Goal: Obtain resource: Obtain resource

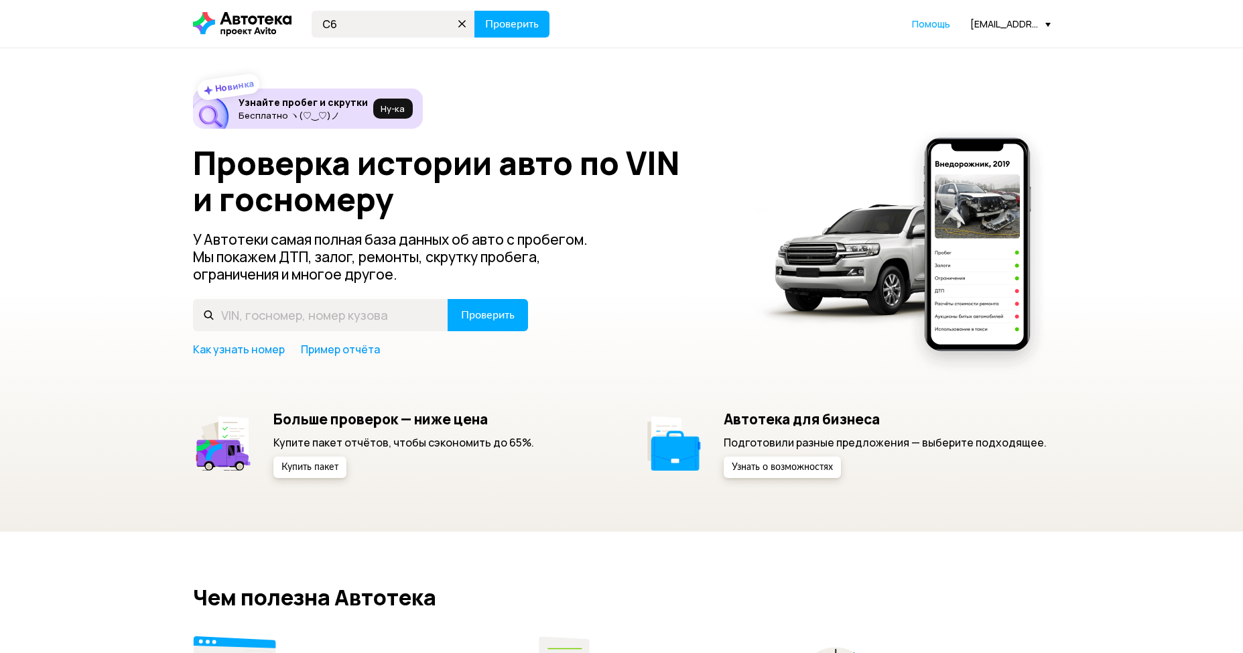
type input "C"
type input "С684ХХ36"
click at [523, 16] on button "Проверить" at bounding box center [511, 24] width 75 height 27
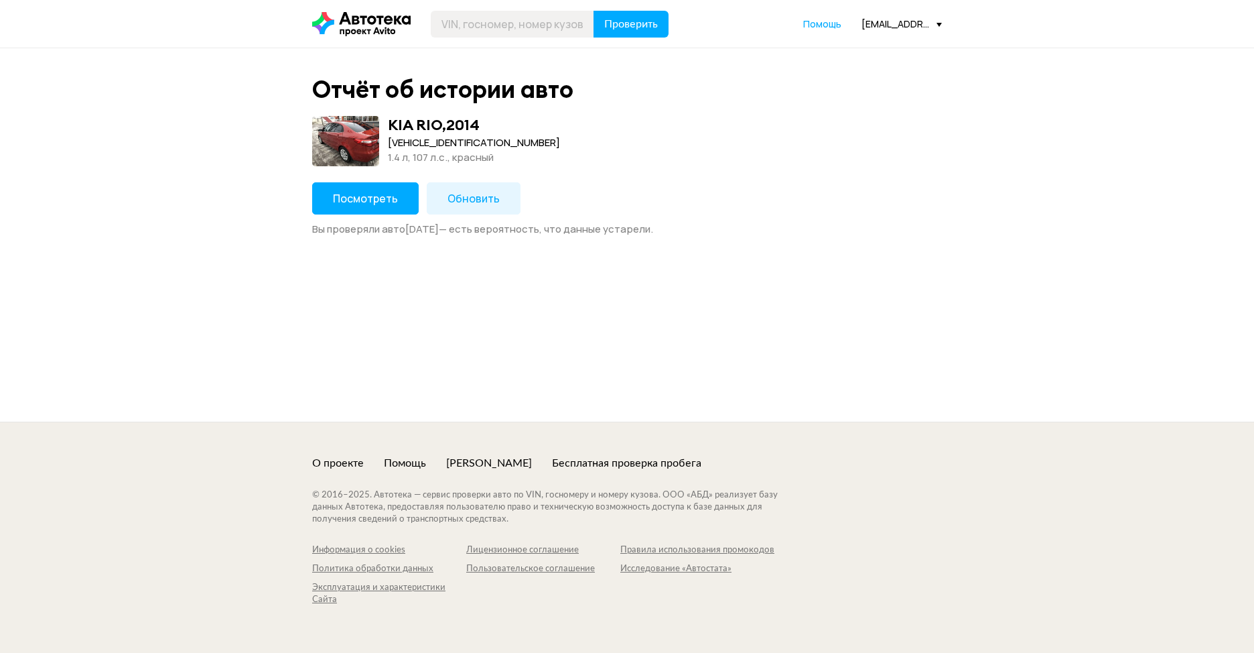
click at [474, 210] on button "Обновить" at bounding box center [474, 198] width 94 height 32
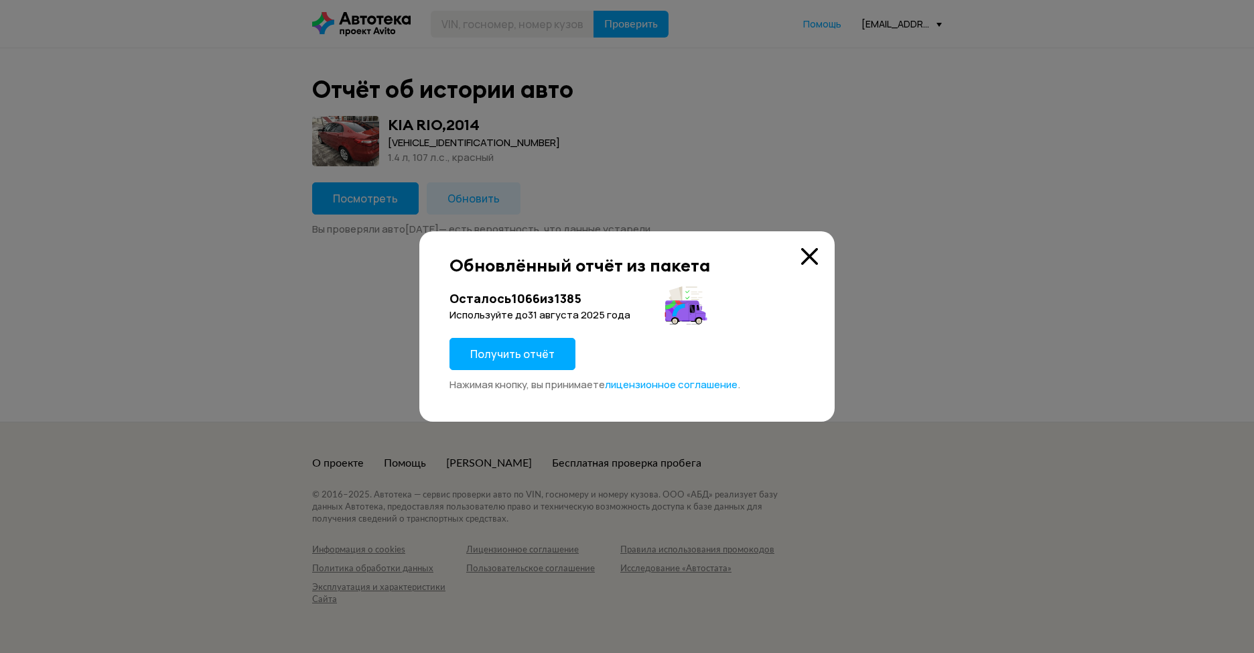
click at [516, 345] on button "Получить отчёт" at bounding box center [513, 354] width 126 height 32
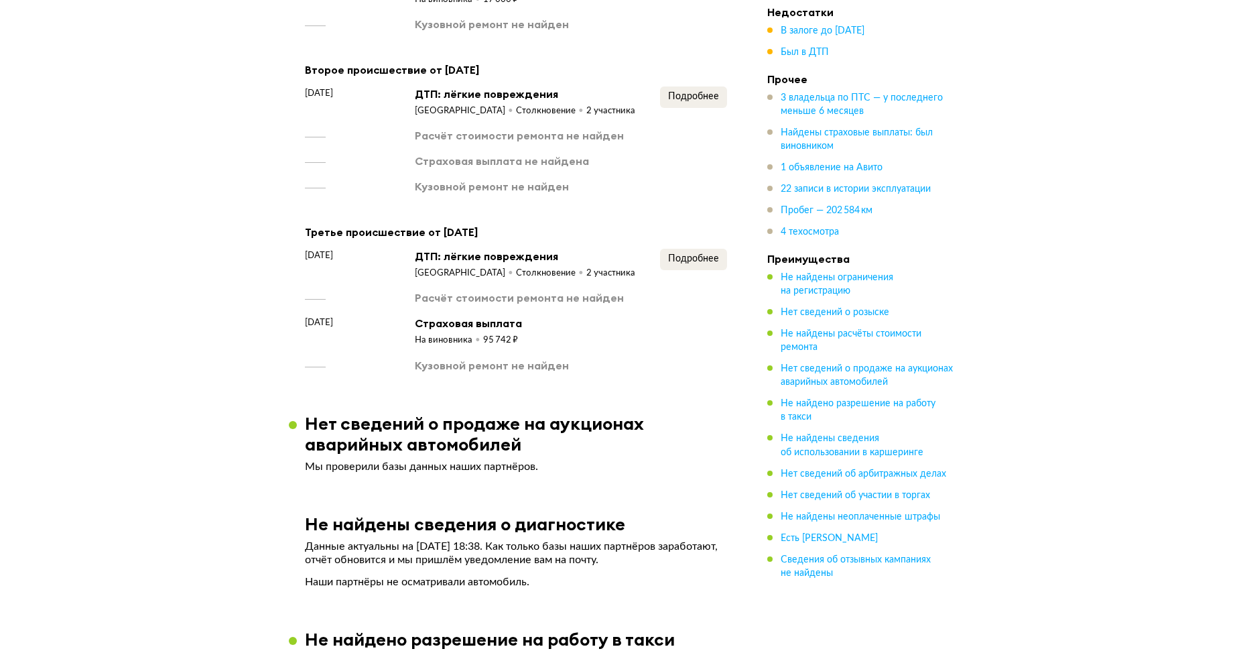
scroll to position [1742, 0]
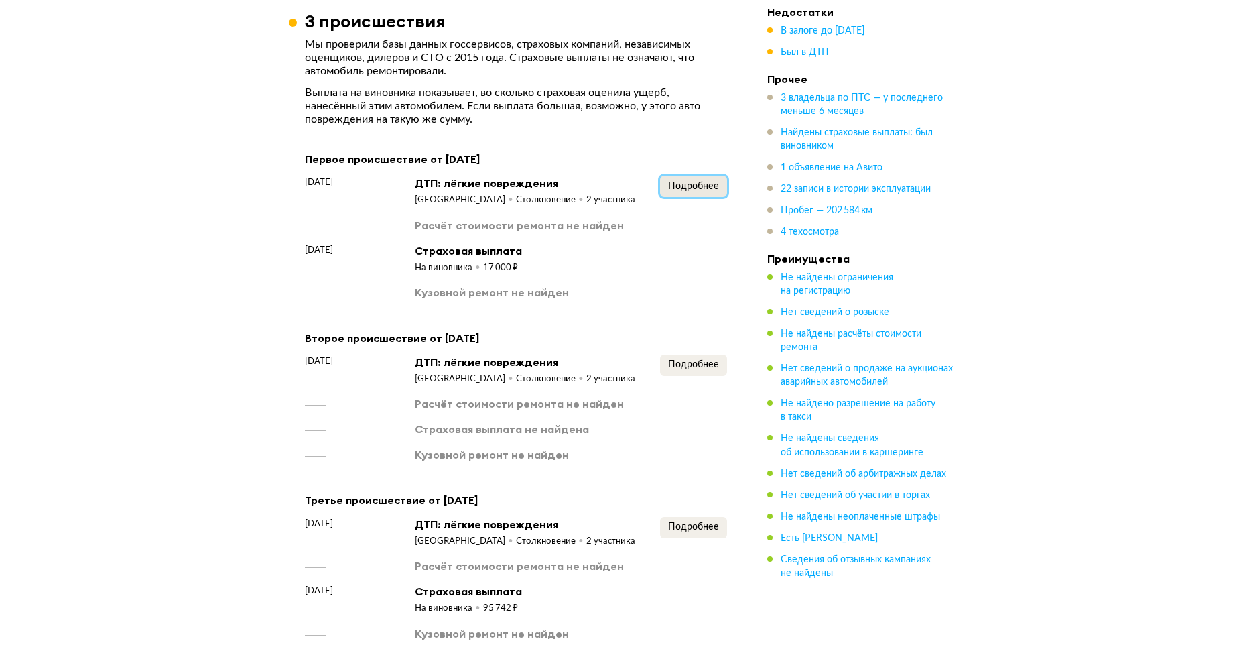
click at [704, 182] on span "Подробнее" at bounding box center [693, 186] width 51 height 9
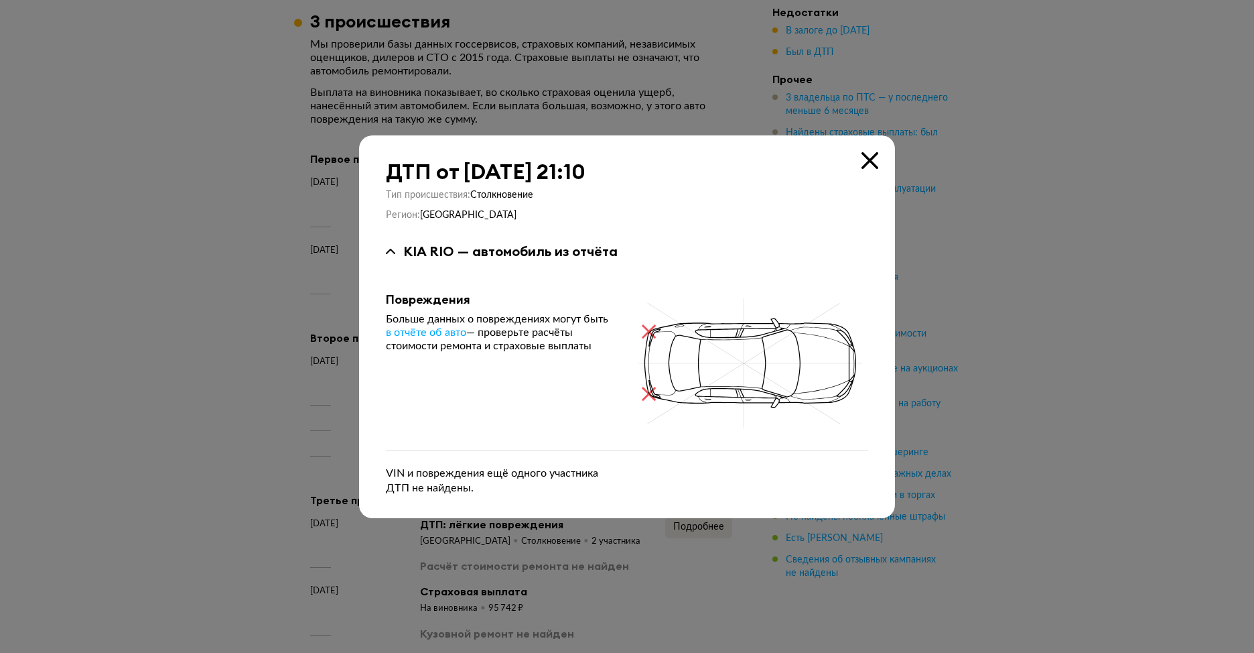
click at [867, 161] on icon at bounding box center [870, 160] width 17 height 17
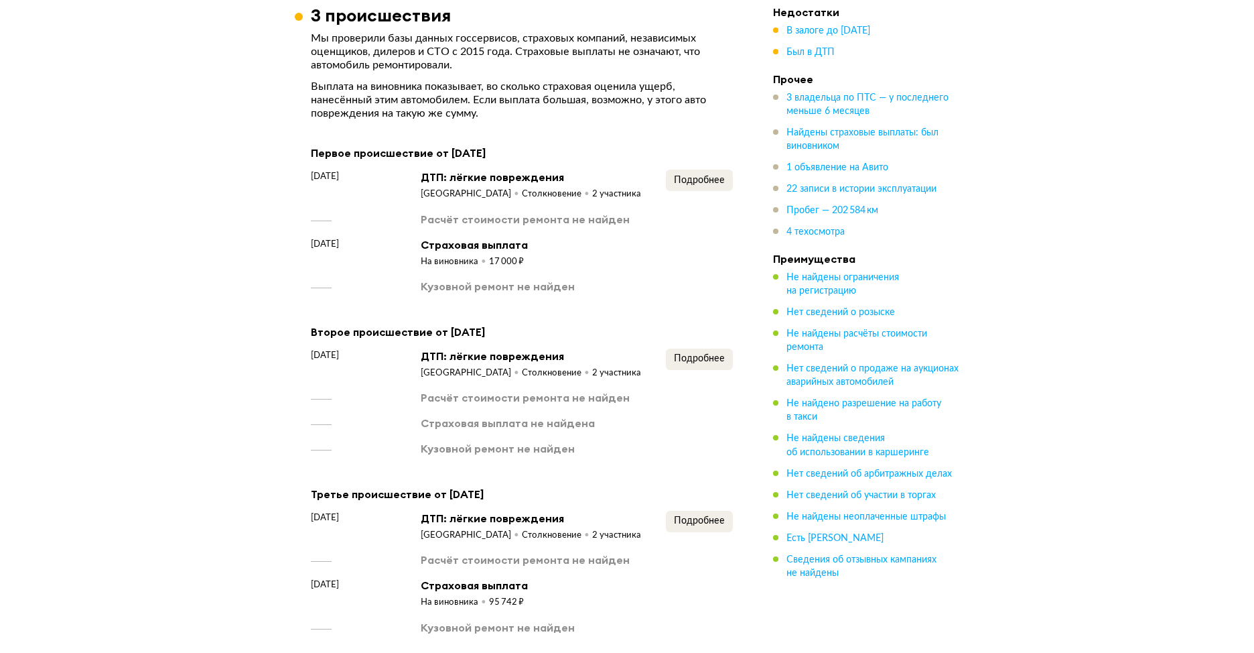
scroll to position [1876, 0]
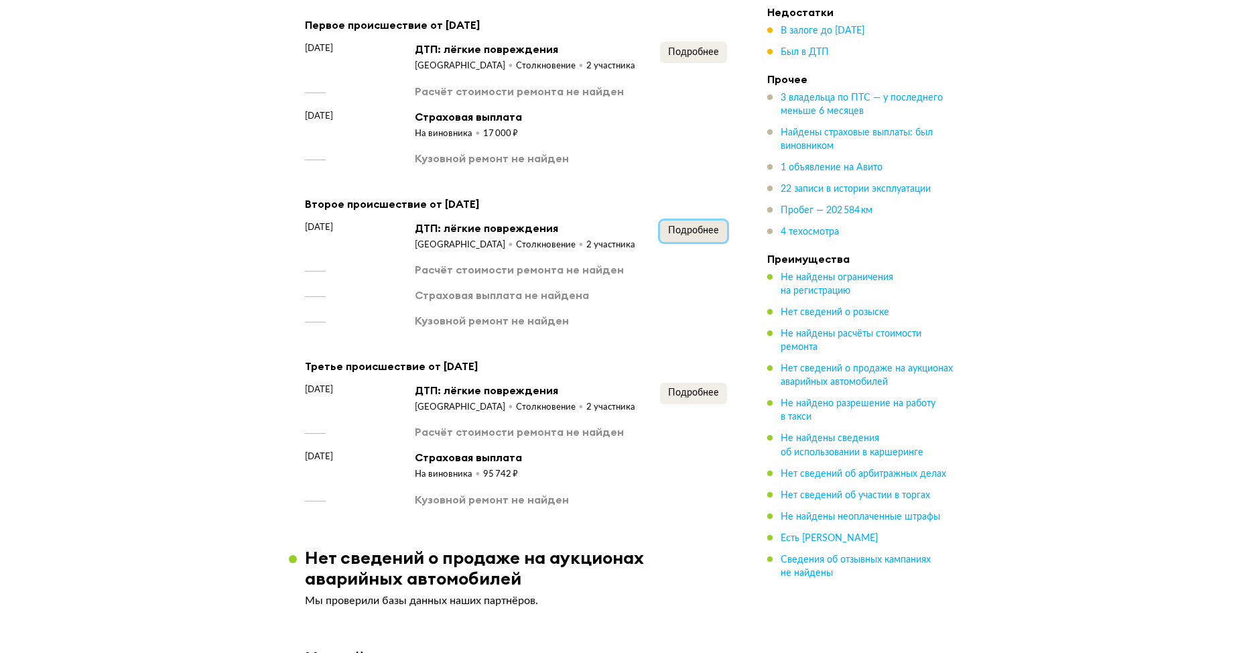
click at [692, 226] on span "Подробнее" at bounding box center [693, 230] width 51 height 9
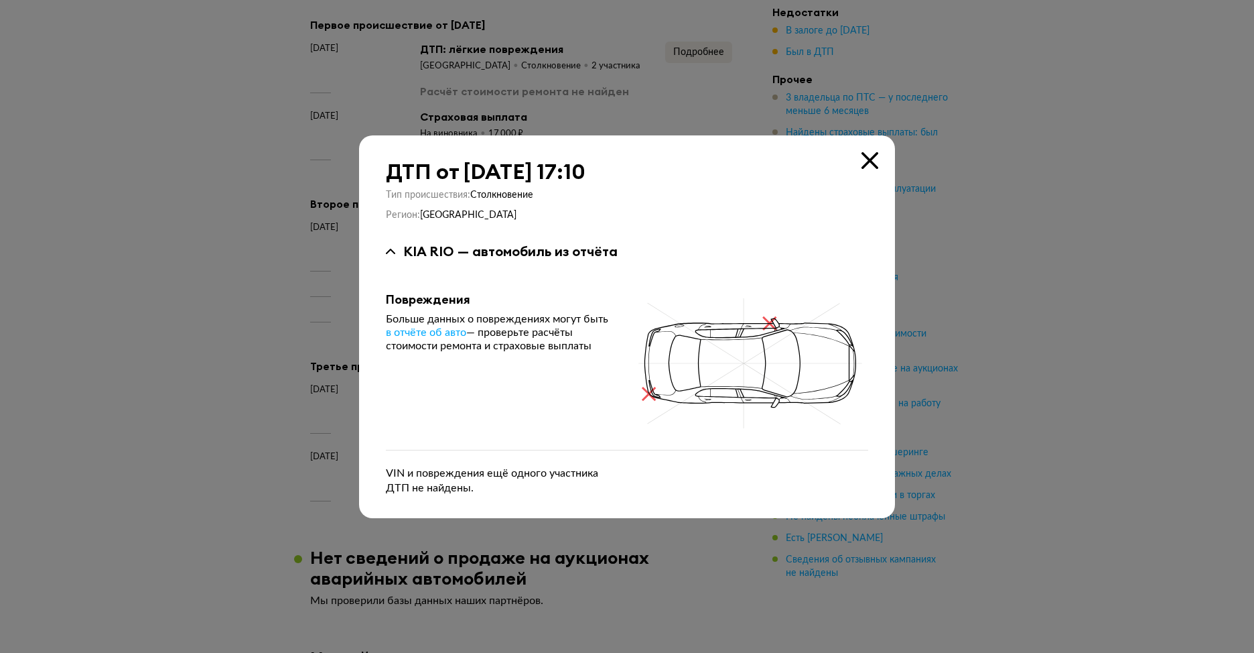
click at [874, 153] on icon at bounding box center [870, 160] width 17 height 17
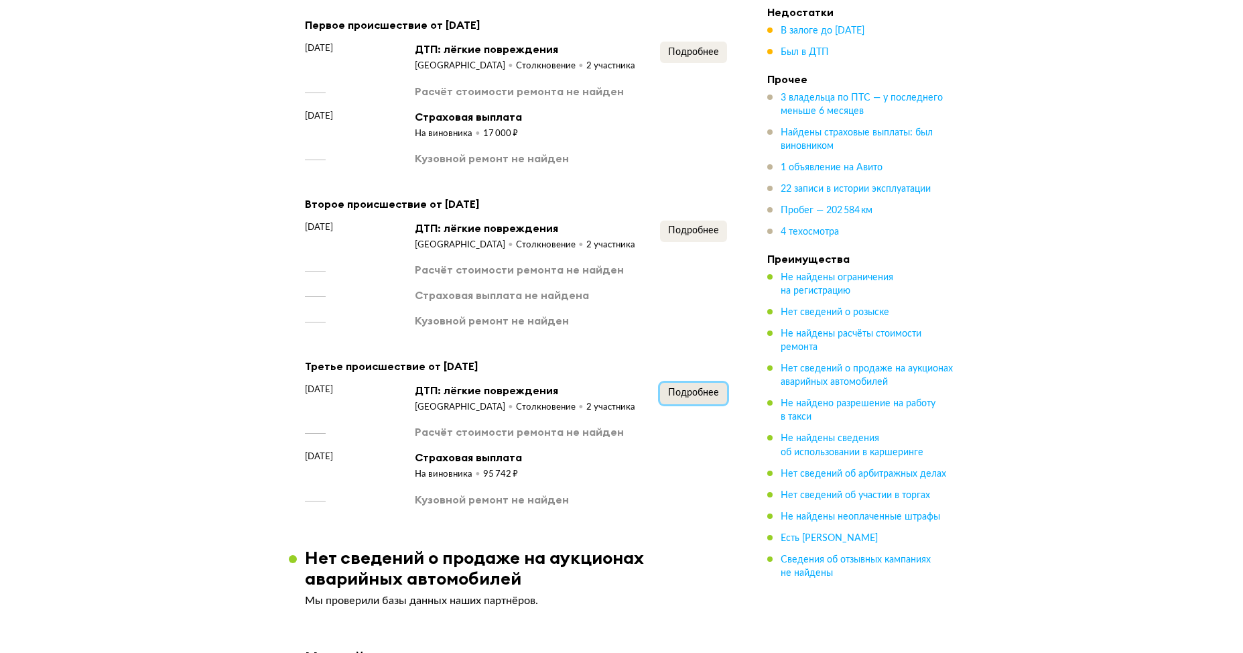
click at [683, 388] on span "Подробнее" at bounding box center [693, 392] width 51 height 9
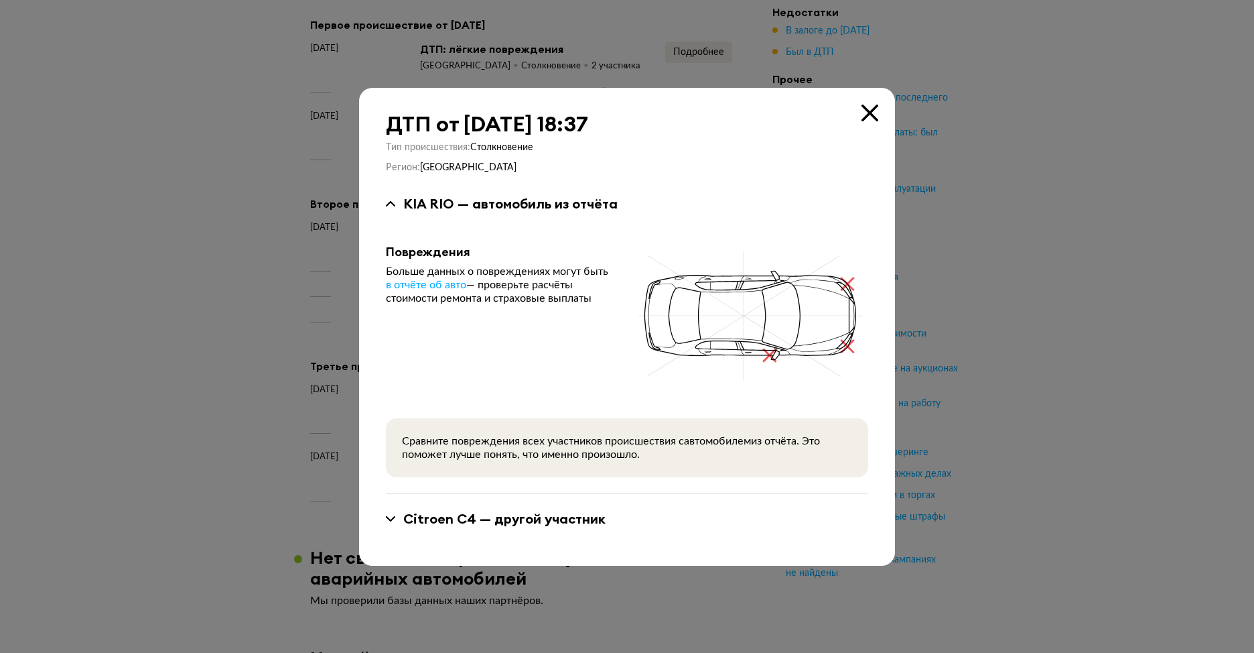
click at [569, 518] on div "Citroen C4 — другой участник" at bounding box center [504, 518] width 202 height 17
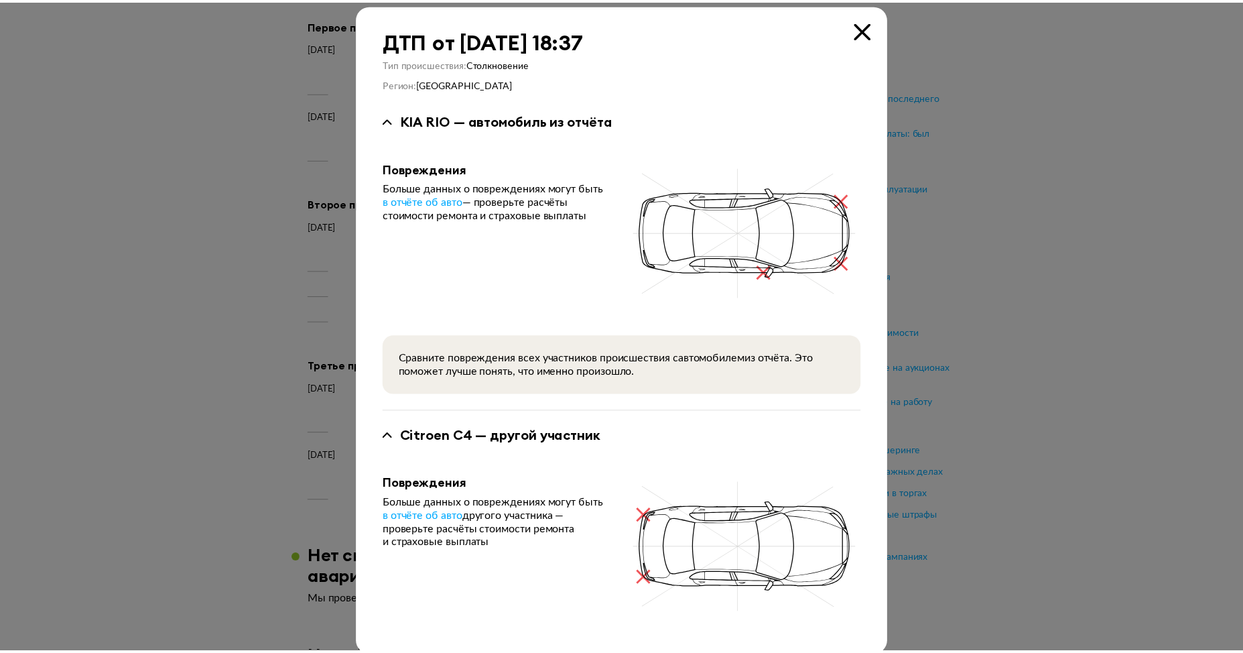
scroll to position [0, 0]
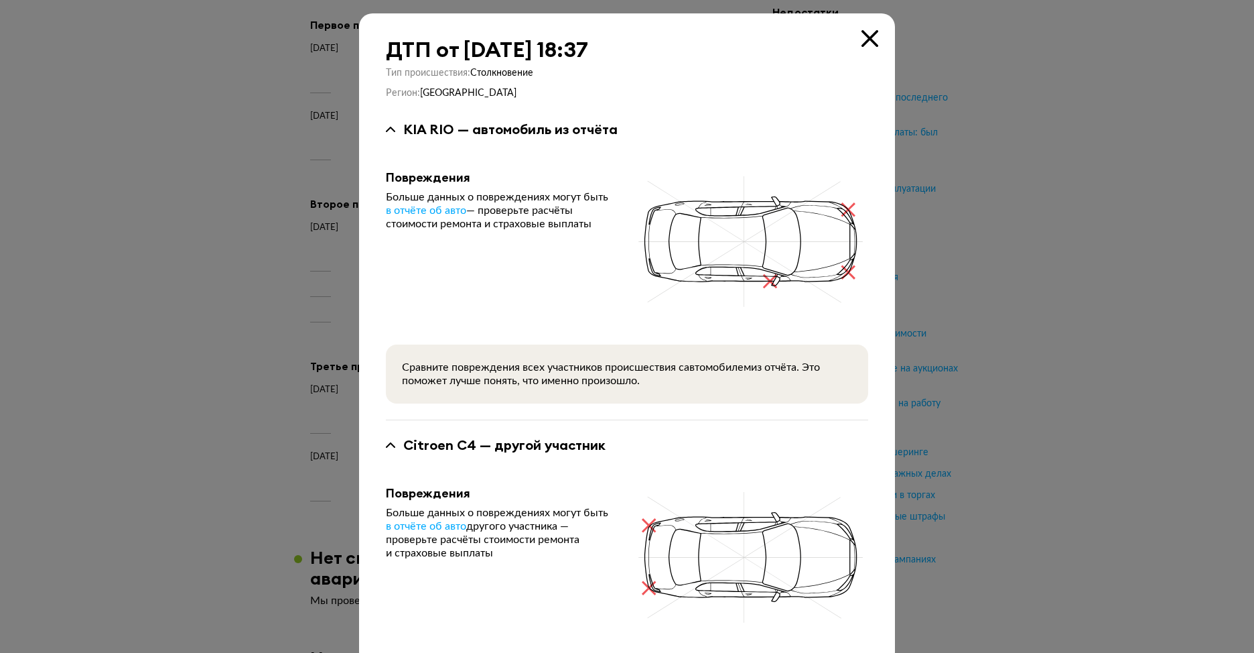
click at [862, 44] on icon at bounding box center [870, 38] width 17 height 17
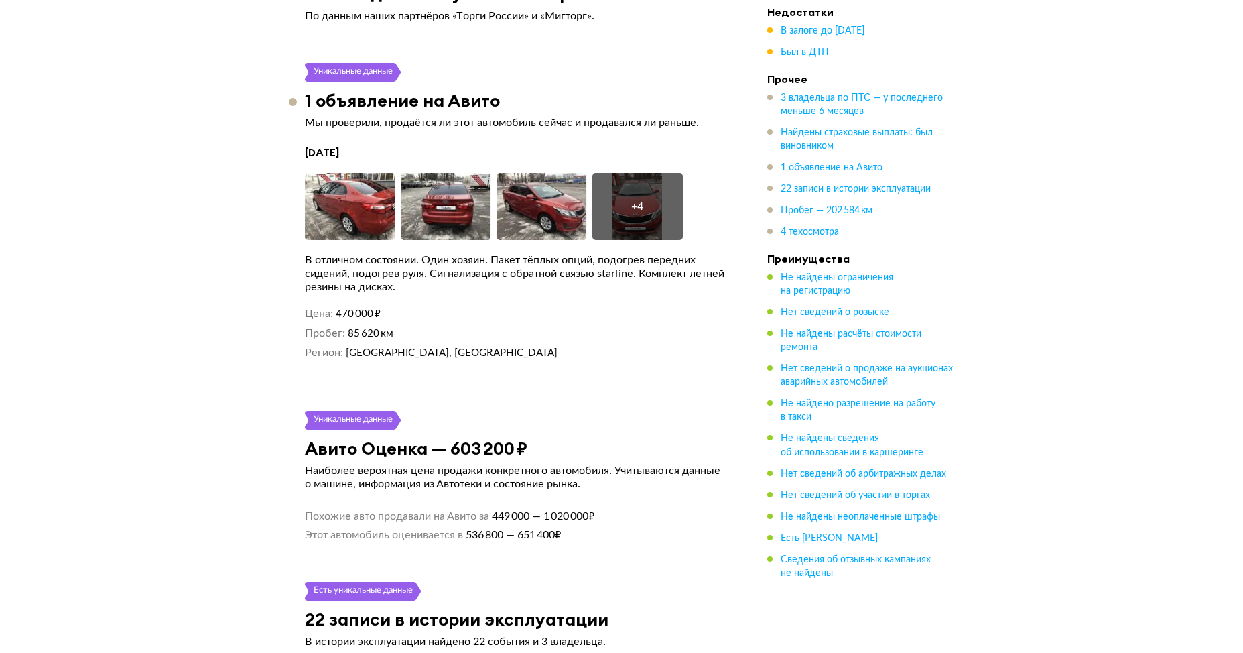
scroll to position [3149, 0]
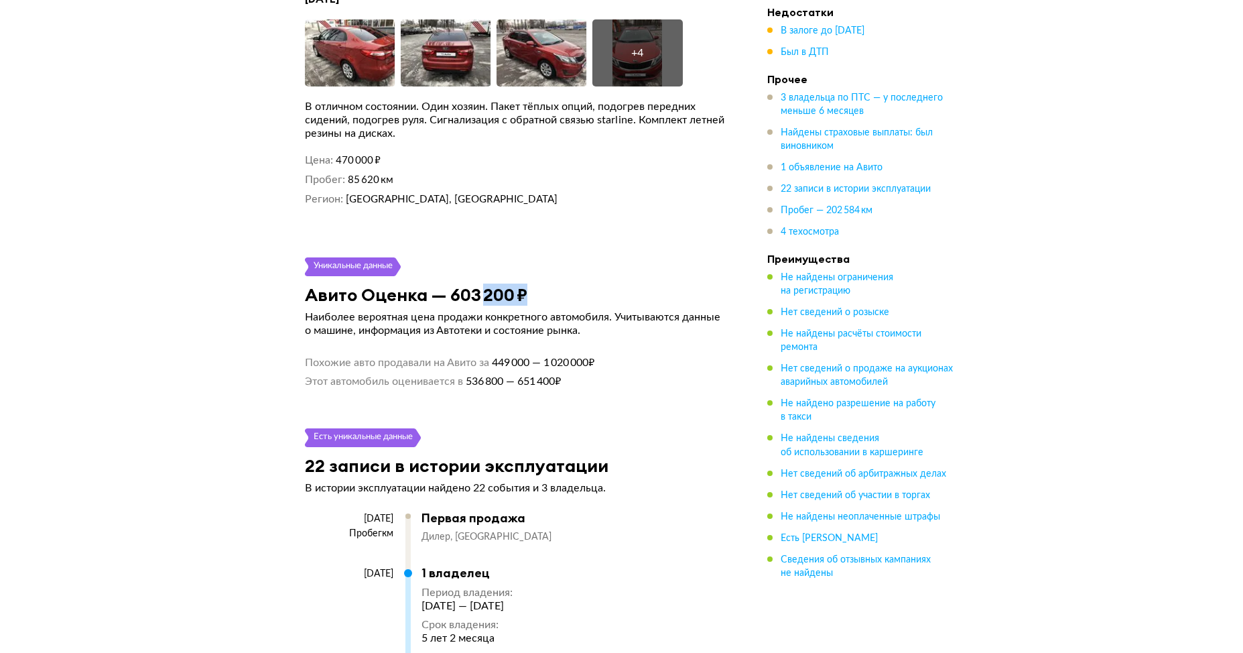
drag, startPoint x: 535, startPoint y: 278, endPoint x: 463, endPoint y: 277, distance: 71.7
click at [482, 284] on div "Авито Оценка — 603 200 ₽" at bounding box center [516, 294] width 454 height 21
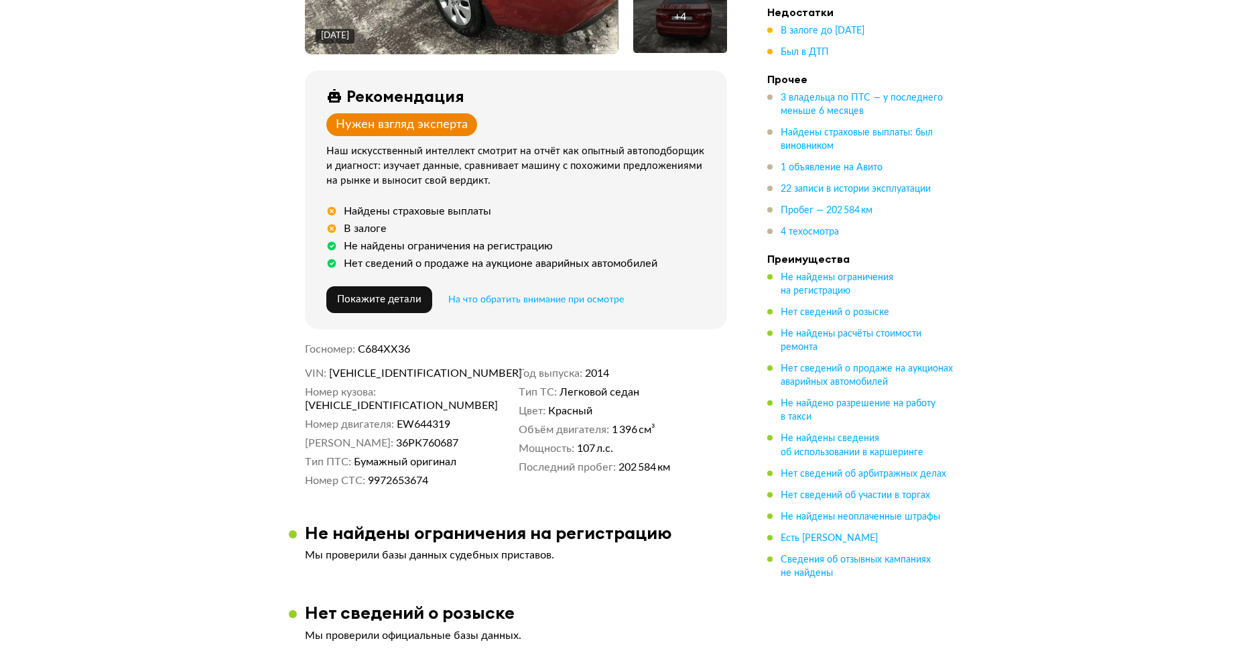
scroll to position [603, 0]
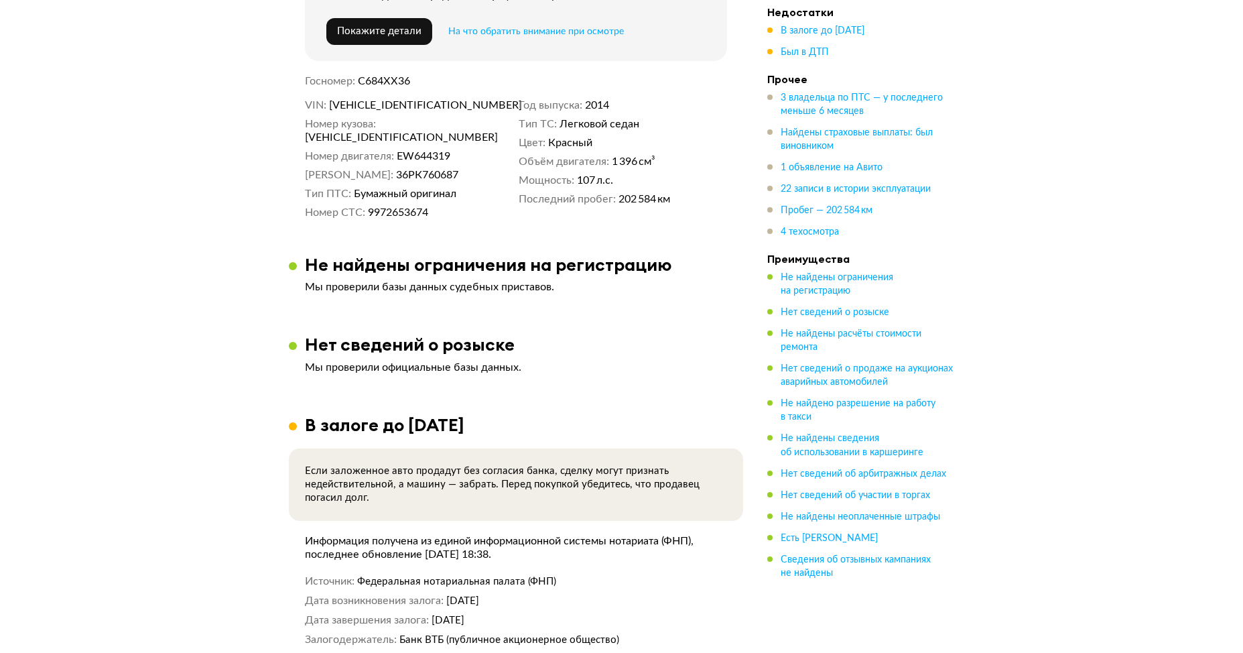
click at [374, 109] on span "[VEHICLE_IDENTIFICATION_NUMBER]" at bounding box center [406, 105] width 154 height 13
copy span "[VEHICLE_IDENTIFICATION_NUMBER]"
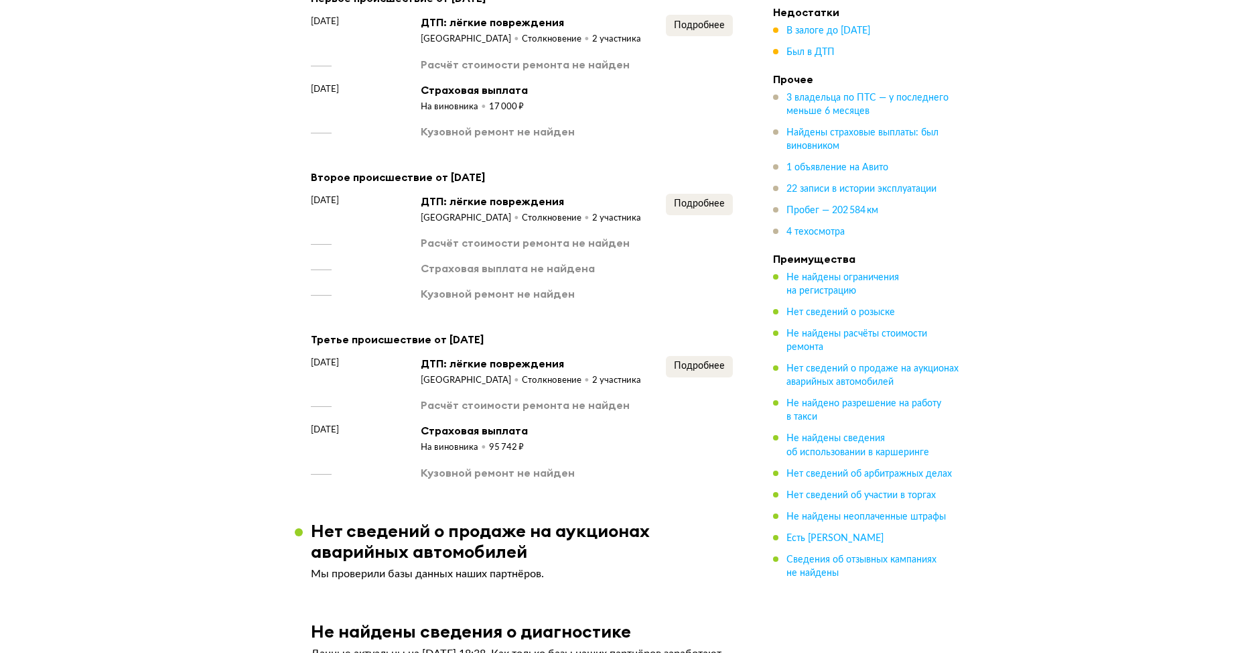
scroll to position [1809, 0]
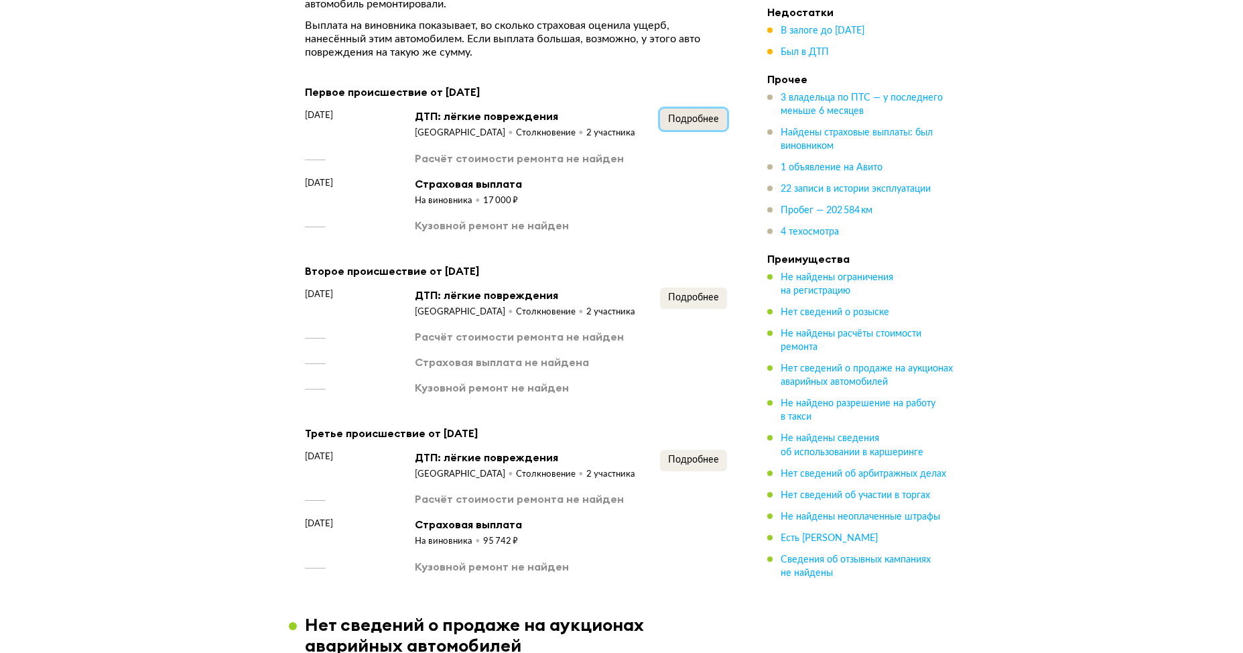
click at [704, 109] on button "Подробнее" at bounding box center [693, 119] width 67 height 21
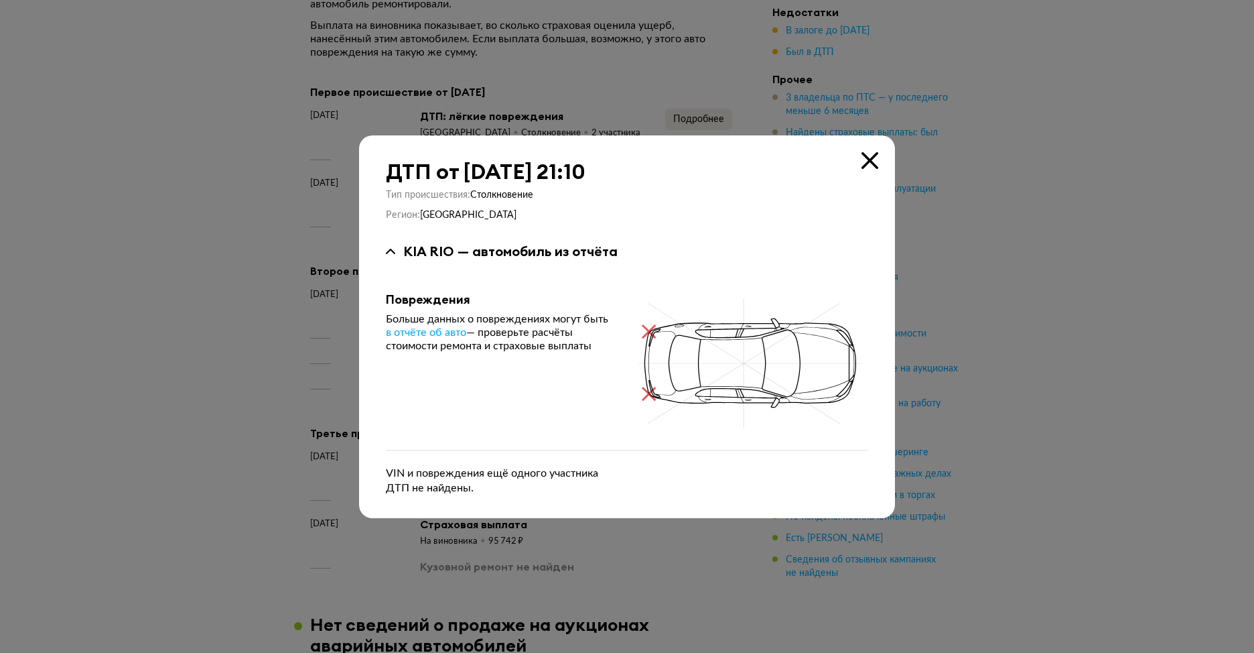
click at [867, 160] on icon at bounding box center [870, 160] width 17 height 17
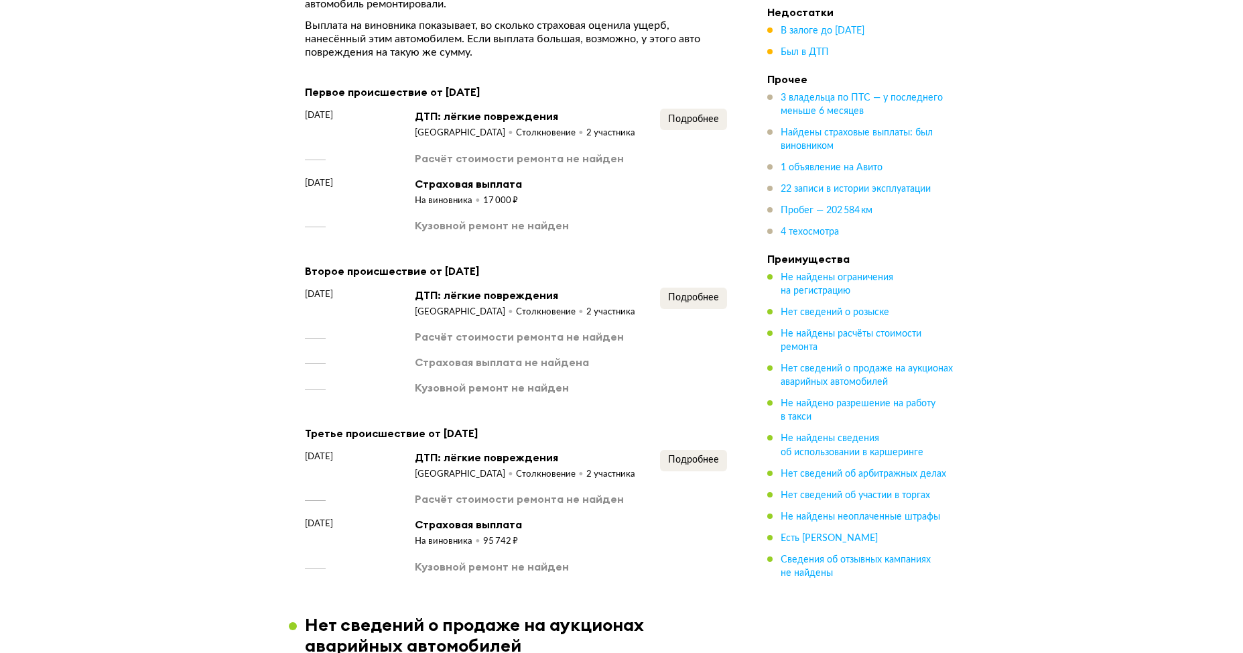
click at [718, 293] on span "Подробнее" at bounding box center [693, 297] width 51 height 9
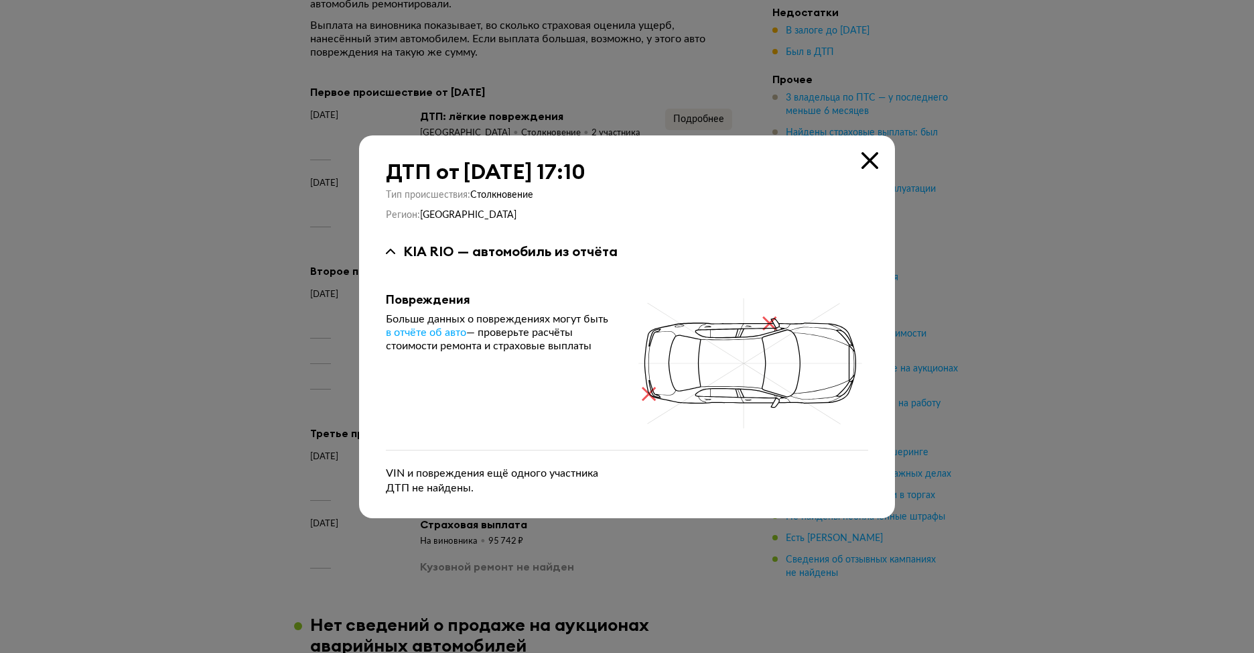
click at [868, 161] on icon at bounding box center [870, 160] width 17 height 17
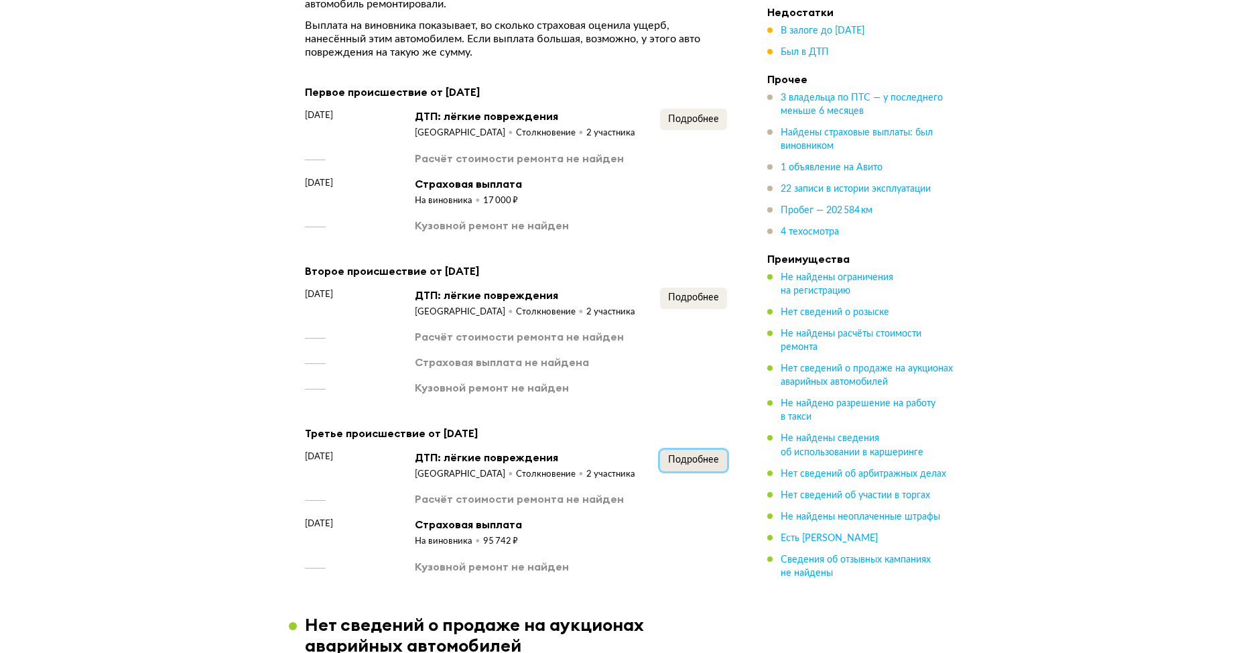
click at [679, 450] on button "Подробнее" at bounding box center [693, 460] width 67 height 21
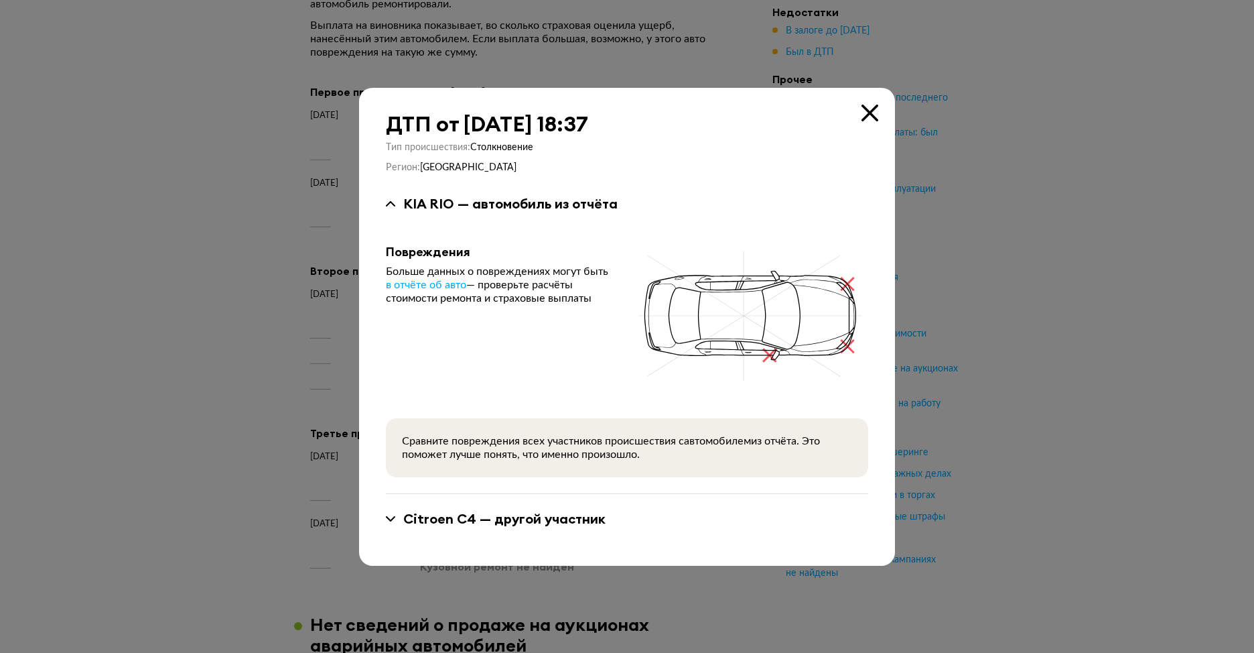
click at [534, 519] on div "Citroen C4 — другой участник" at bounding box center [504, 518] width 202 height 17
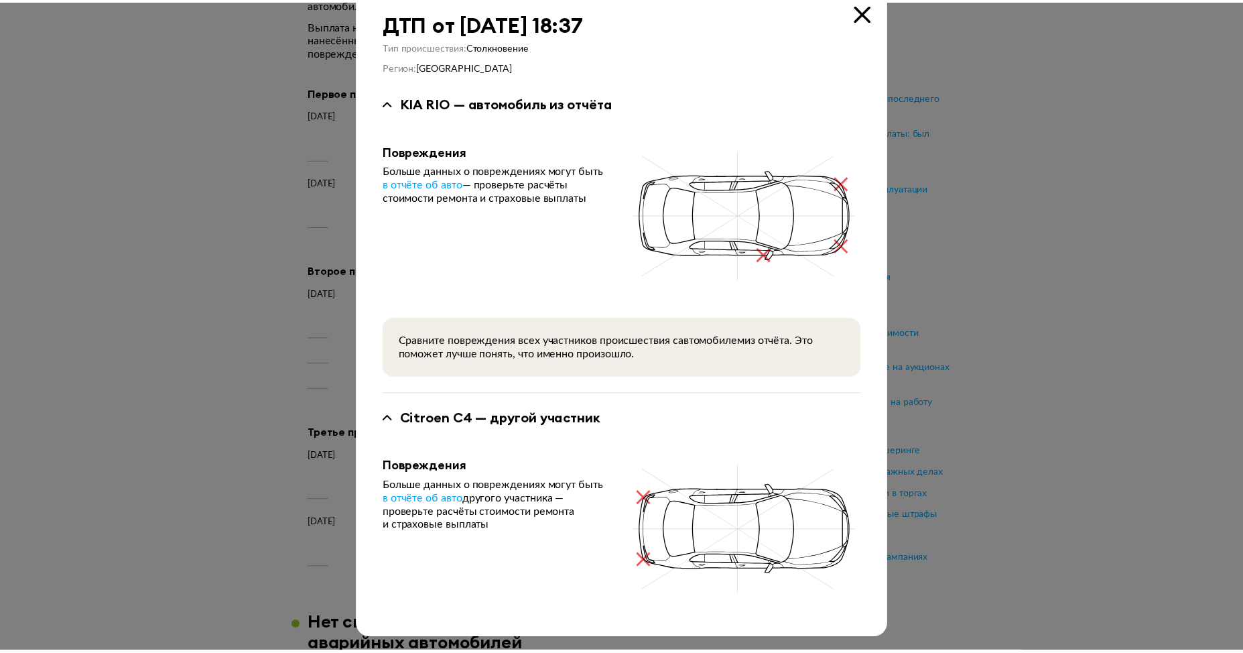
scroll to position [0, 0]
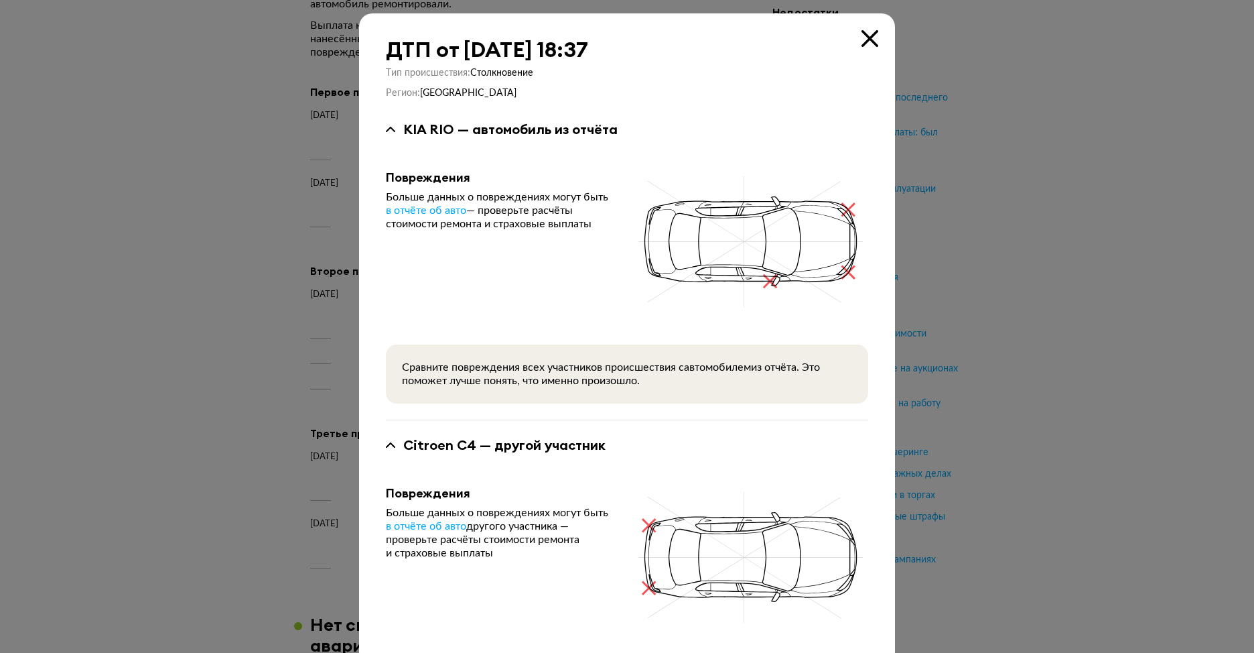
click at [864, 38] on icon at bounding box center [870, 38] width 17 height 17
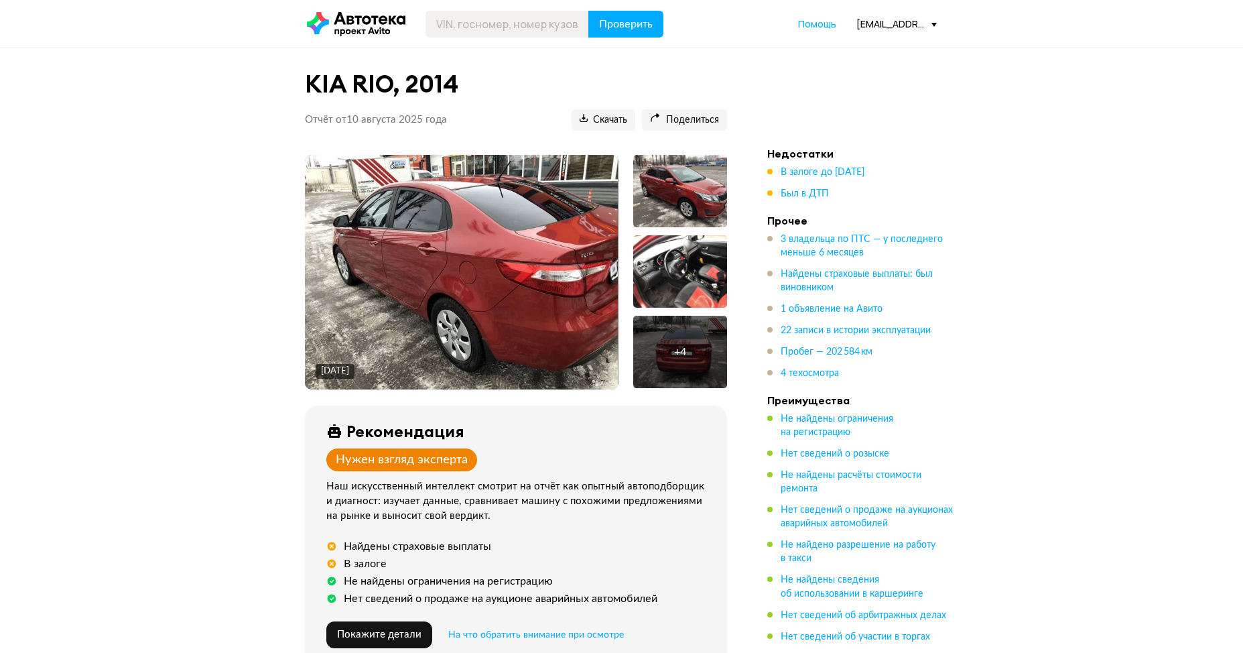
click at [524, 281] on img at bounding box center [462, 272] width 314 height 235
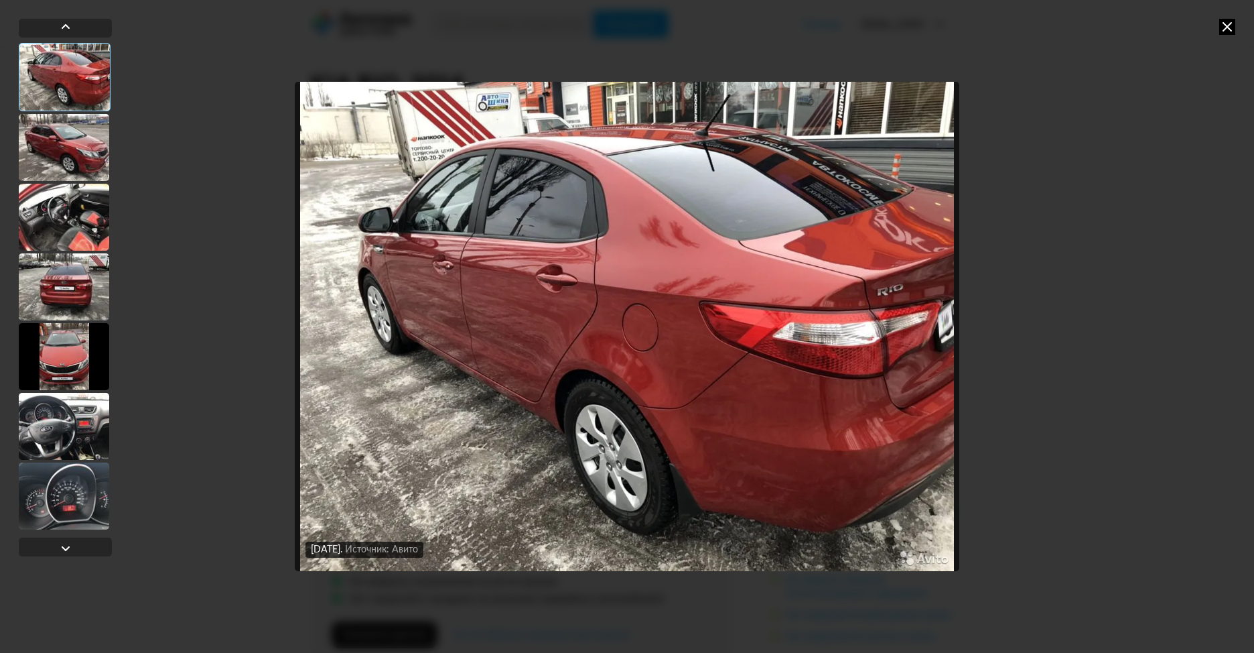
click at [1231, 23] on icon at bounding box center [1228, 27] width 16 height 16
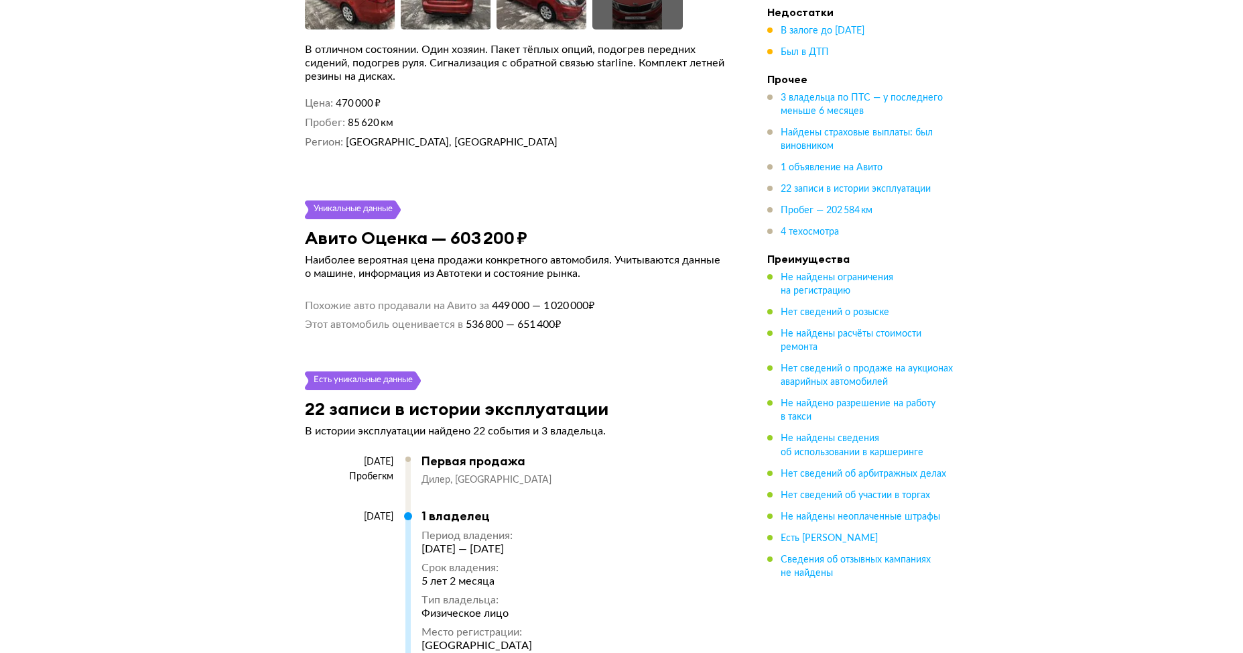
scroll to position [3149, 0]
